Goal: Information Seeking & Learning: Find specific page/section

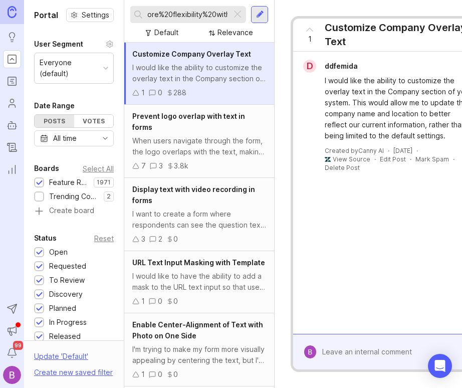
click at [239, 15] on div at bounding box center [238, 14] width 12 height 13
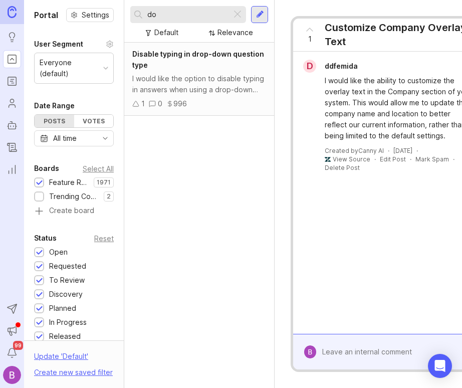
type input "d"
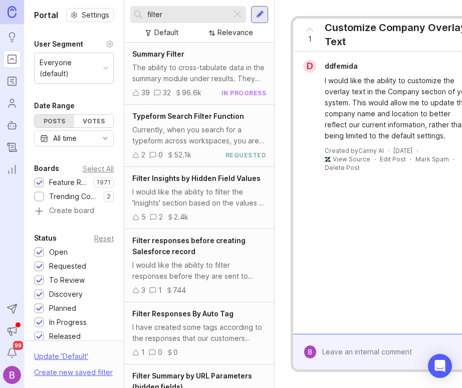
type input "filter"
click at [199, 65] on div "The ability to cross-tabulate data in the summary module under results. They wo…" at bounding box center [199, 73] width 134 height 22
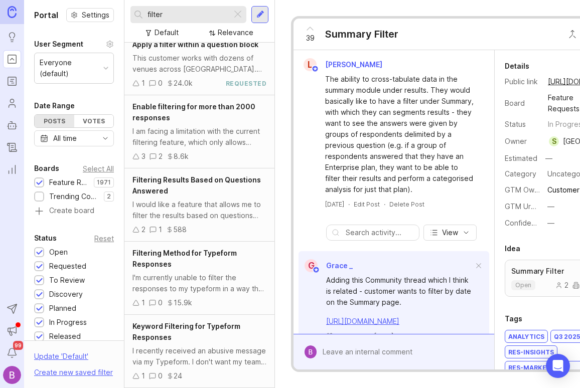
scroll to position [640, 0]
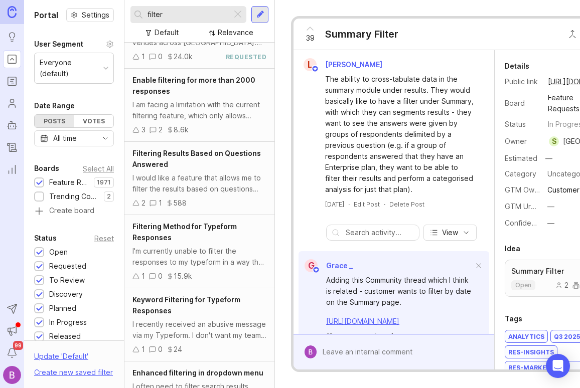
click at [242, 163] on div "Filtering Results Based on Questions Answered" at bounding box center [199, 159] width 134 height 22
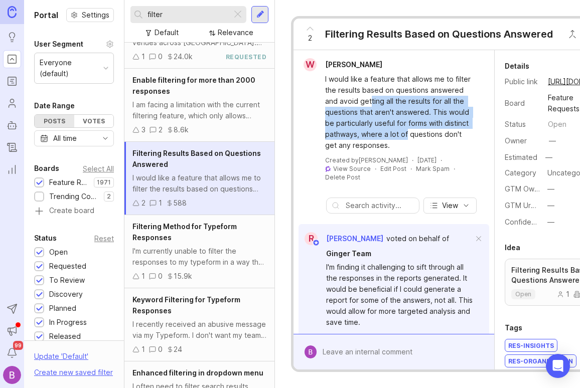
drag, startPoint x: 371, startPoint y: 99, endPoint x: 407, endPoint y: 129, distance: 46.3
click at [407, 129] on div "I would like a feature that allows me to filter the results based on questions …" at bounding box center [399, 112] width 149 height 77
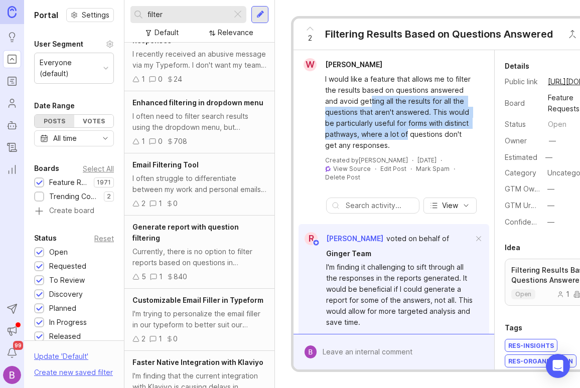
scroll to position [911, 0]
